Goal: Task Accomplishment & Management: Manage account settings

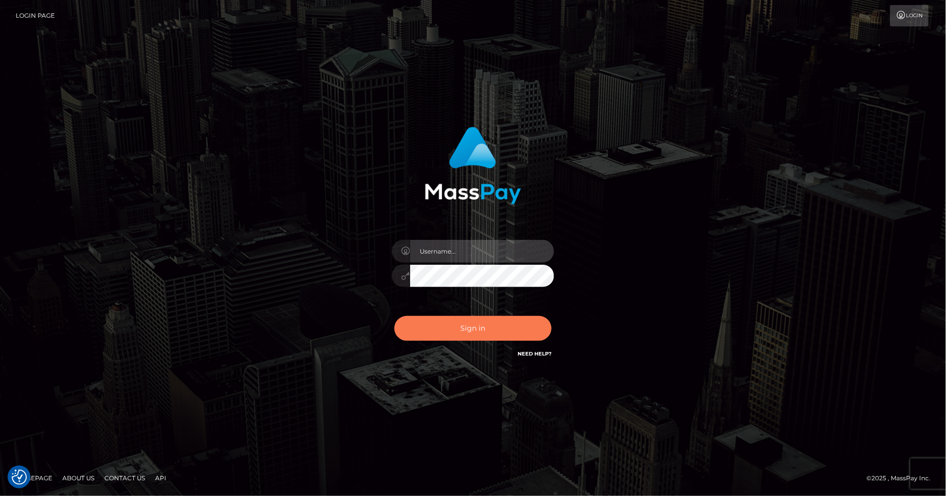
type input "marvin.ace"
click at [476, 327] on button "Sign in" at bounding box center [472, 328] width 157 height 25
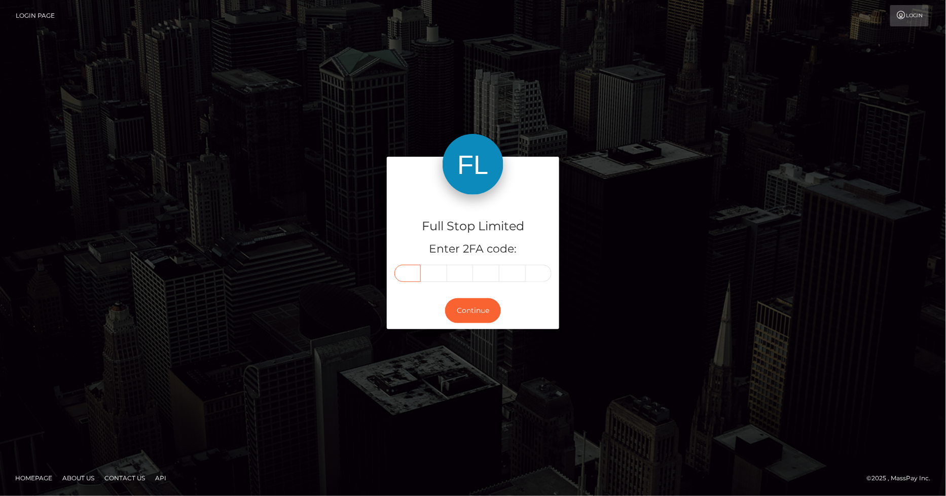
click at [412, 274] on input "text" at bounding box center [407, 273] width 26 height 17
type input "7"
type input "0"
type input "1"
type input "7"
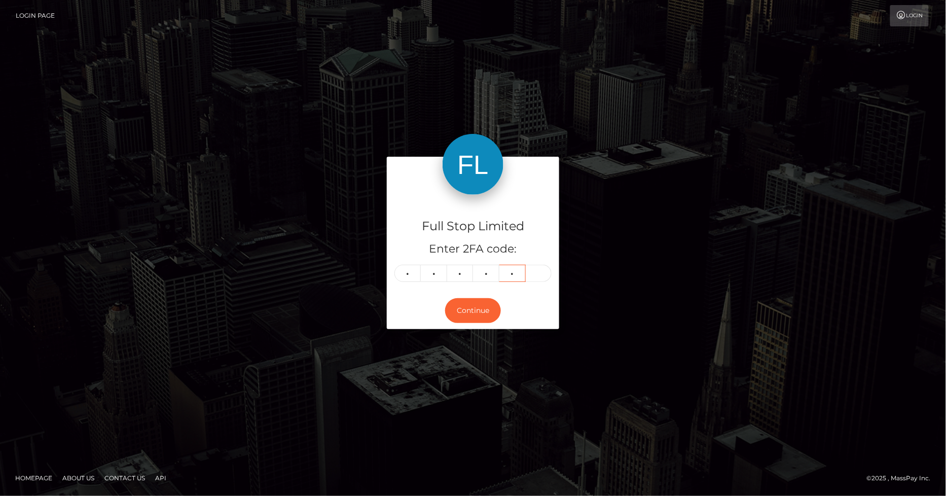
type input "8"
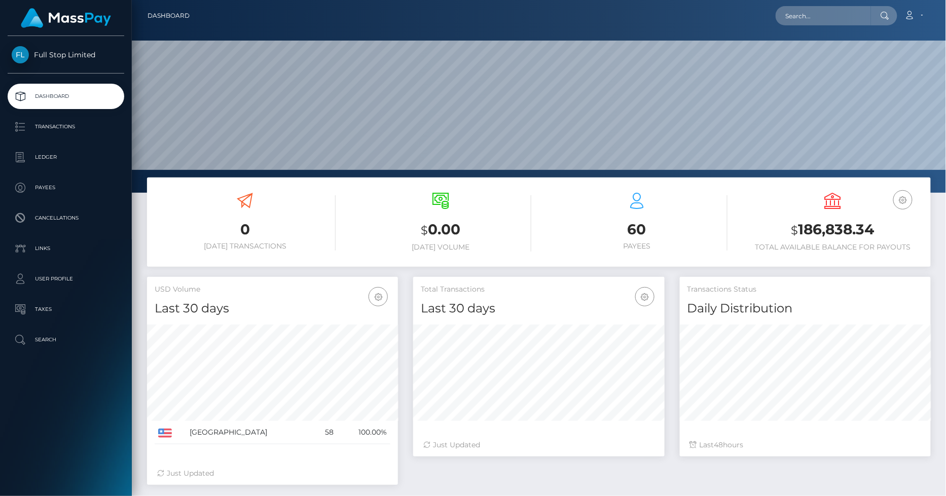
scroll to position [179, 251]
drag, startPoint x: 873, startPoint y: 232, endPoint x: 795, endPoint y: 229, distance: 78.1
click at [795, 229] on h3 "$ 186,838.34" at bounding box center [833, 230] width 181 height 21
copy h3 "186,838.34"
